Goal: Information Seeking & Learning: Learn about a topic

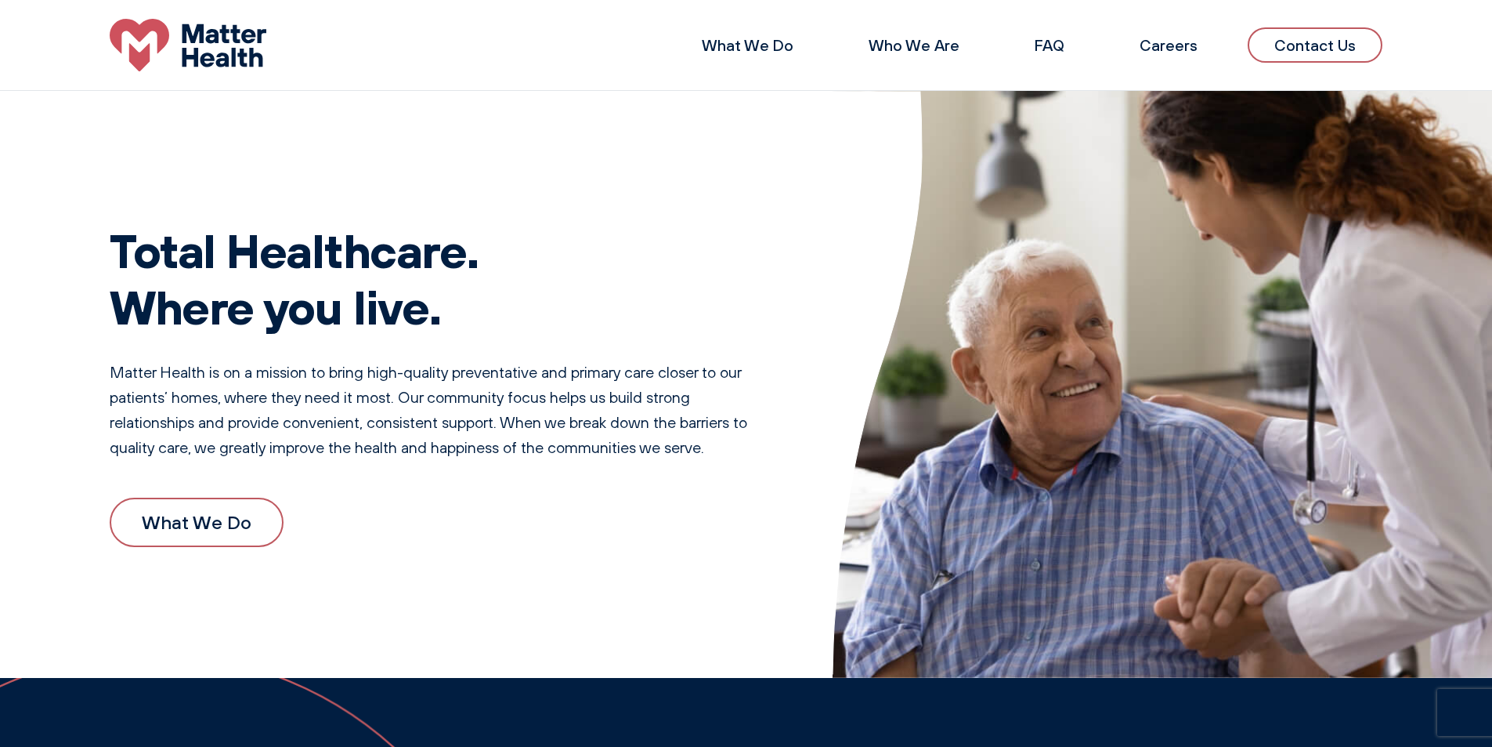
click at [215, 52] on img at bounding box center [188, 45] width 157 height 52
drag, startPoint x: 317, startPoint y: 60, endPoint x: 159, endPoint y: 65, distance: 158.3
click at [159, 65] on div "What We Do Who We Are FAQ Careers Contact Us" at bounding box center [746, 45] width 1492 height 52
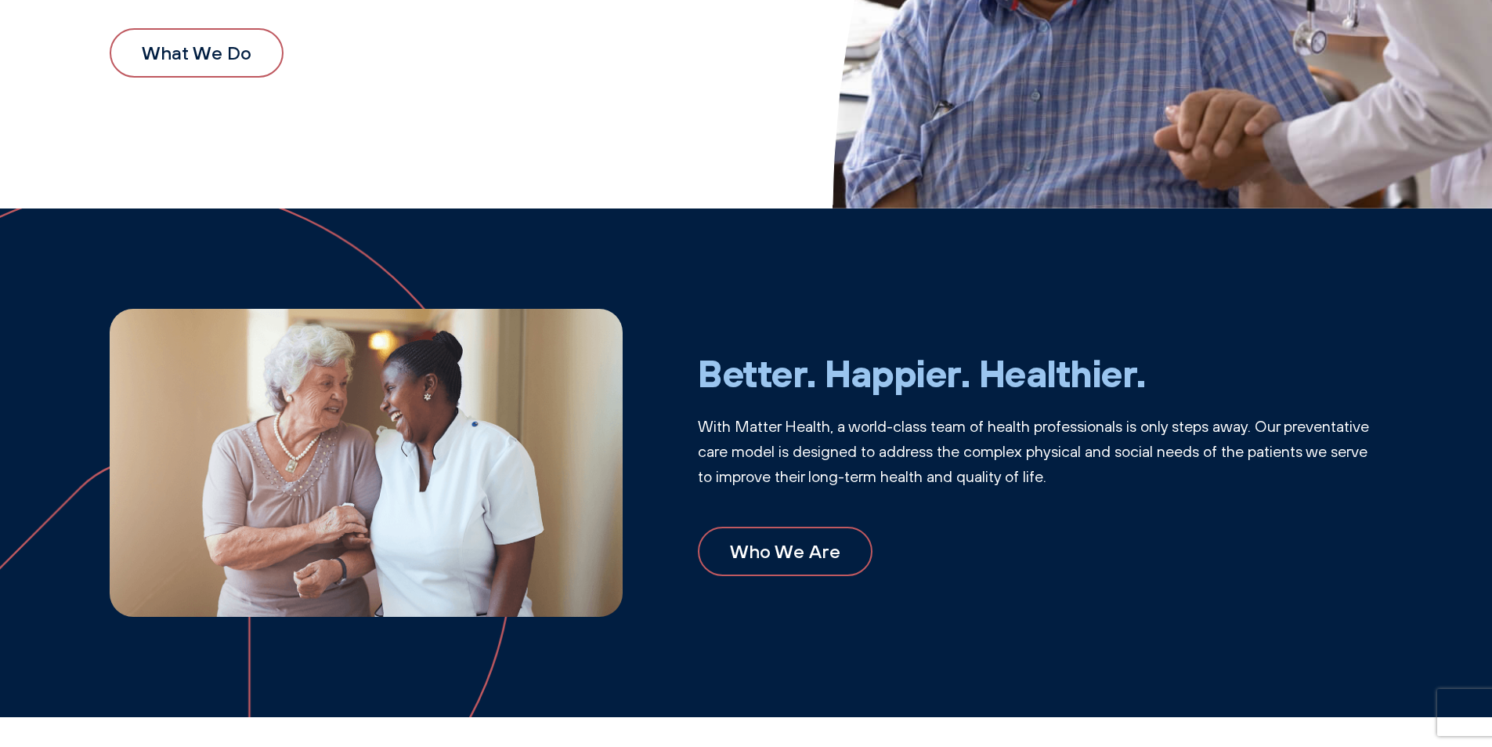
scroll to position [470, 0]
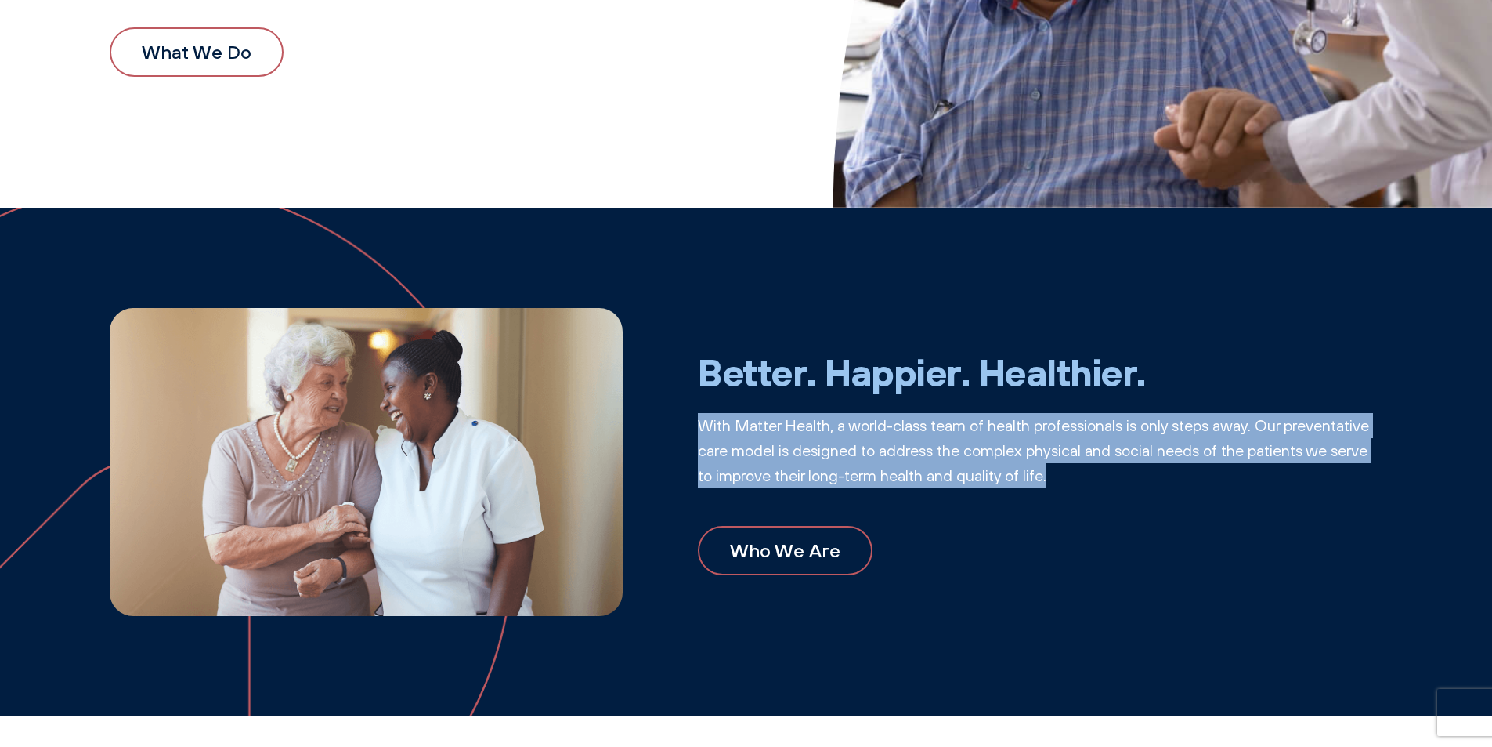
drag, startPoint x: 700, startPoint y: 429, endPoint x: 1061, endPoint y: 474, distance: 364.7
click at [1061, 474] on p "With Matter Health, a world-class team of health professionals is only steps aw…" at bounding box center [1040, 450] width 685 height 75
copy p "With Matter Health, a world-class team of health professionals is only steps aw…"
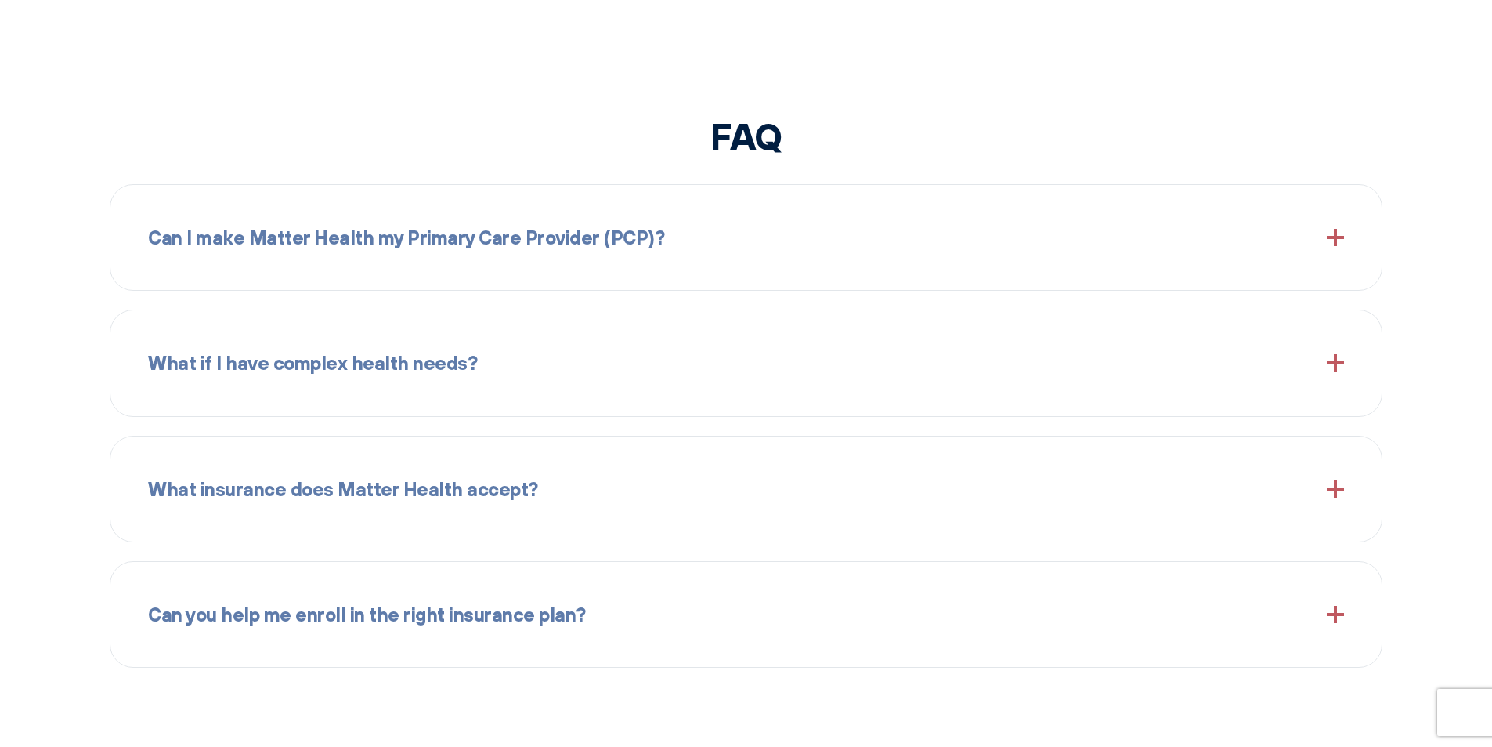
scroll to position [1880, 0]
